Goal: Information Seeking & Learning: Learn about a topic

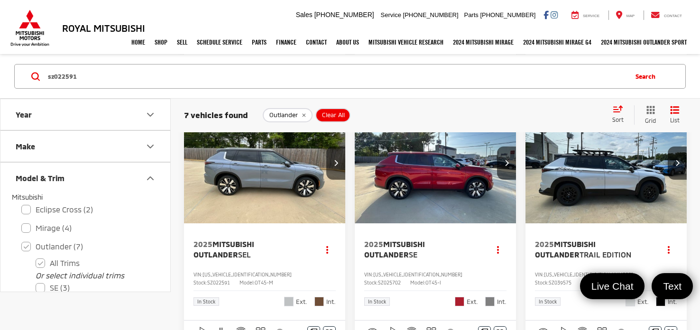
scroll to position [113, 0]
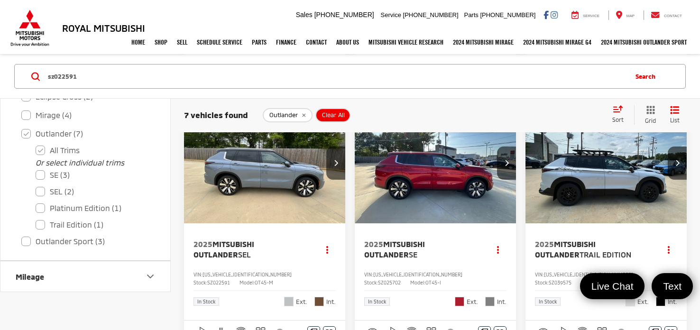
click at [289, 286] on div "2025 Mitsubishi Outlander SEL Copy Link Share Print View Details VIN: [US_VEHIC…" at bounding box center [264, 271] width 161 height 97
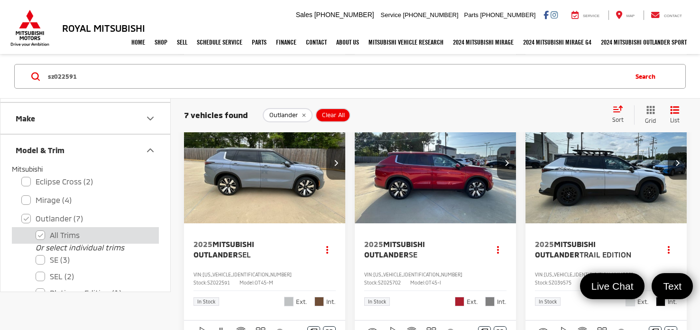
scroll to position [18, 0]
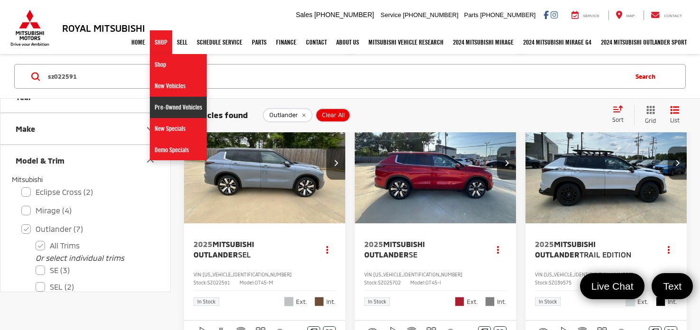
click at [152, 101] on link "Pre-Owned Vehicles" at bounding box center [178, 107] width 57 height 21
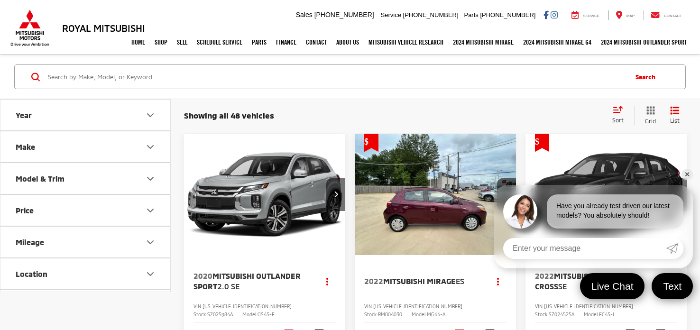
click at [149, 146] on icon "Make" at bounding box center [150, 147] width 6 height 3
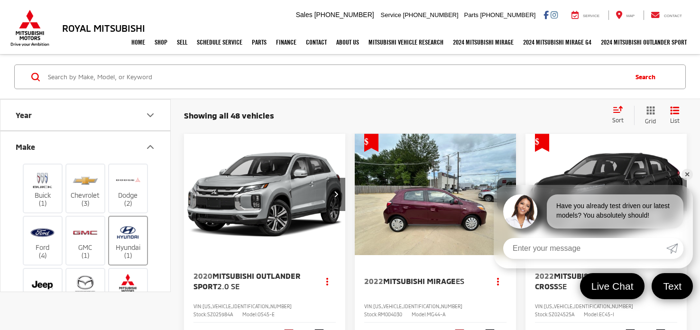
scroll to position [90, 0]
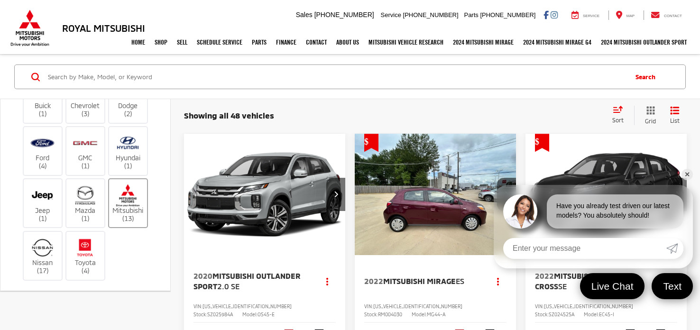
click at [127, 209] on label "Mitsubishi (13)" at bounding box center [128, 203] width 38 height 38
click at [0, 0] on input "Mitsubishi (13)" at bounding box center [0, 0] width 0 height 0
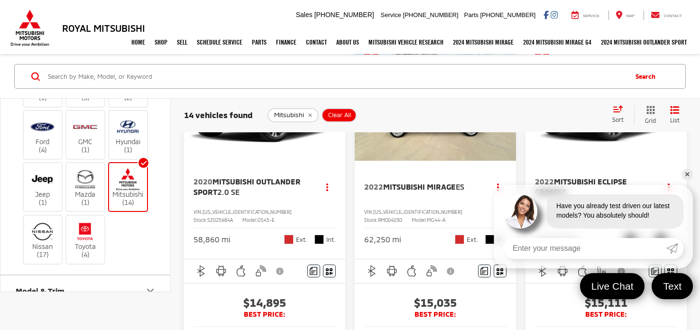
click at [689, 172] on link "✕" at bounding box center [686, 174] width 11 height 11
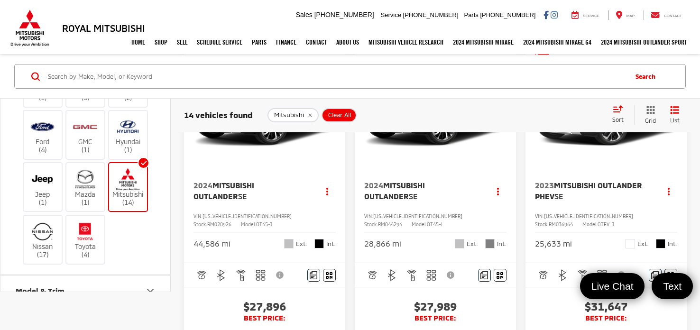
scroll to position [1382, 0]
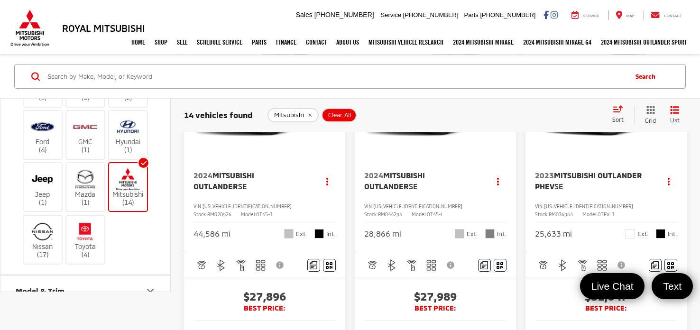
click at [594, 238] on div "2023 Mitsubishi Outlander PHEV SE Copy Link Share Print View Details VIN: JA4T5…" at bounding box center [605, 204] width 161 height 98
click at [125, 206] on div "Mitsubishi (14)" at bounding box center [128, 187] width 40 height 50
click at [124, 193] on label "Mitsubishi (14)" at bounding box center [128, 187] width 38 height 38
click at [0, 0] on input "Mitsubishi (14)" at bounding box center [0, 0] width 0 height 0
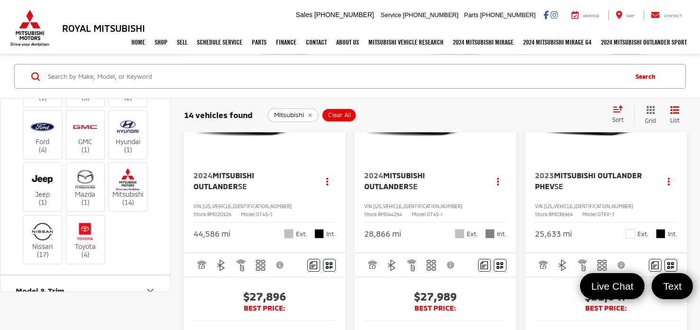
click at [121, 233] on div "Buick (1) Chevrolet (3) Dodge (2) Ford (4) GMC (1) Hyundai (1) Jeep (1) Mazda (…" at bounding box center [85, 160] width 147 height 209
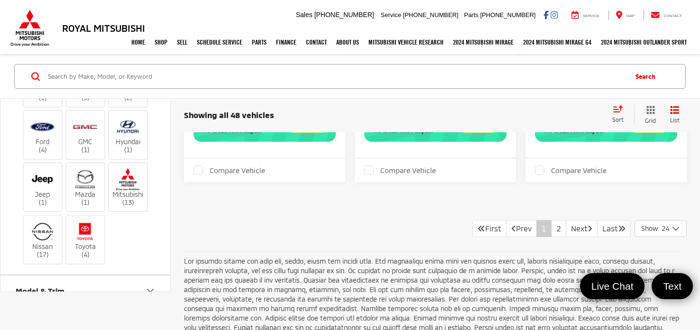
scroll to position [3427, 0]
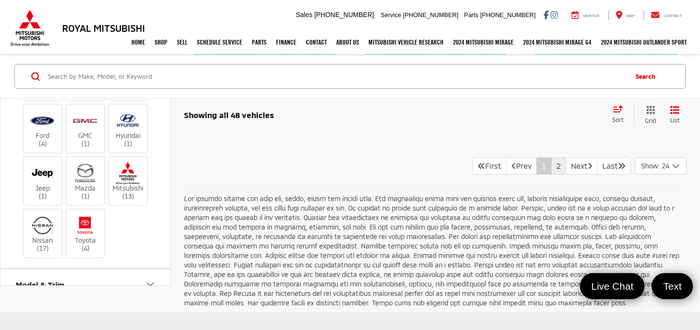
click at [551, 159] on link "2" at bounding box center [558, 165] width 15 height 17
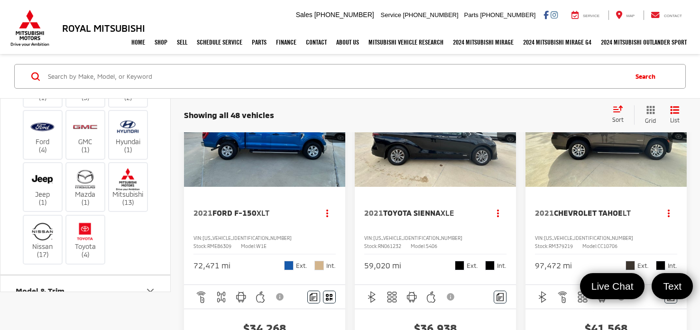
scroll to position [3104, 0]
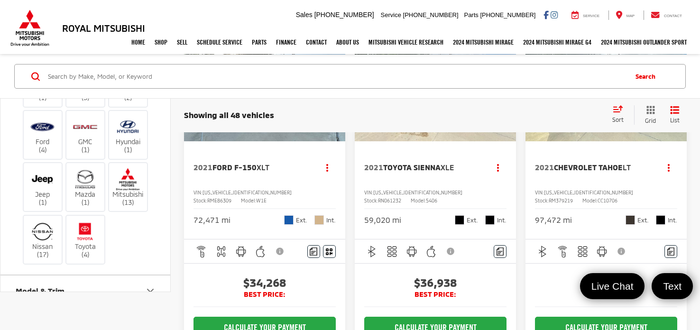
click at [595, 189] on div "VIN: 1GNSCNKD6MR379219 Stock: RM379219 Model: CC10706" at bounding box center [606, 196] width 142 height 15
